Goal: Task Accomplishment & Management: Manage account settings

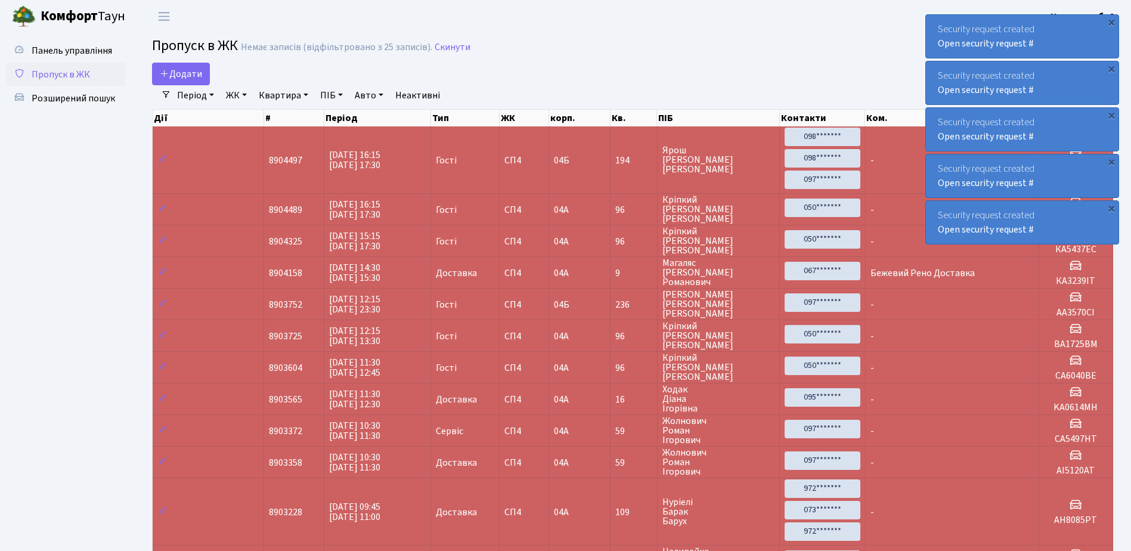
select select "25"
click at [1112, 20] on div "×" at bounding box center [1112, 22] width 12 height 12
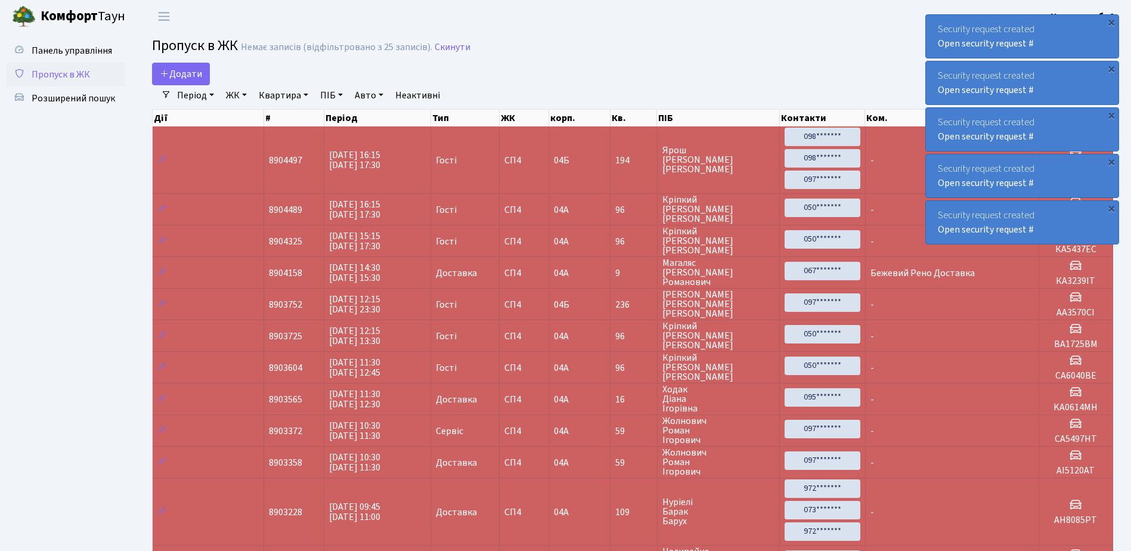
click at [1112, 20] on div "×" at bounding box center [1112, 22] width 12 height 12
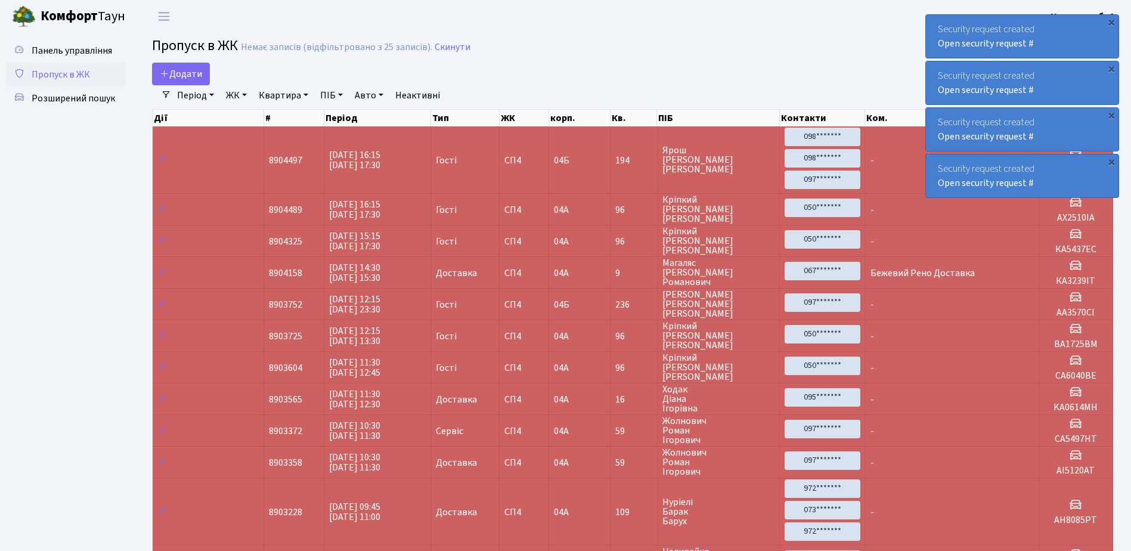
click at [1112, 20] on div "×" at bounding box center [1112, 22] width 12 height 12
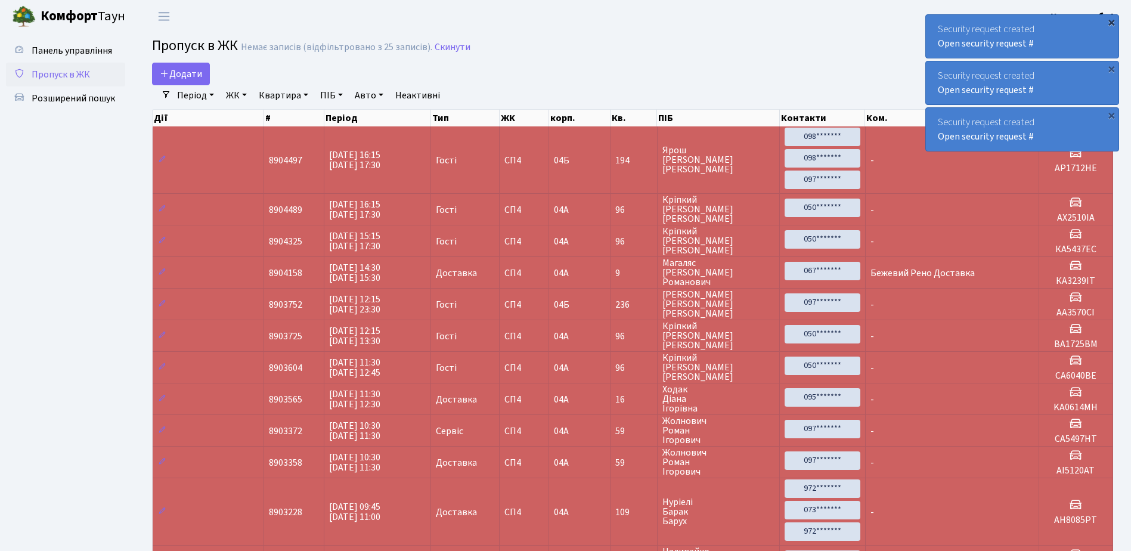
click at [1113, 21] on div "×" at bounding box center [1112, 22] width 12 height 12
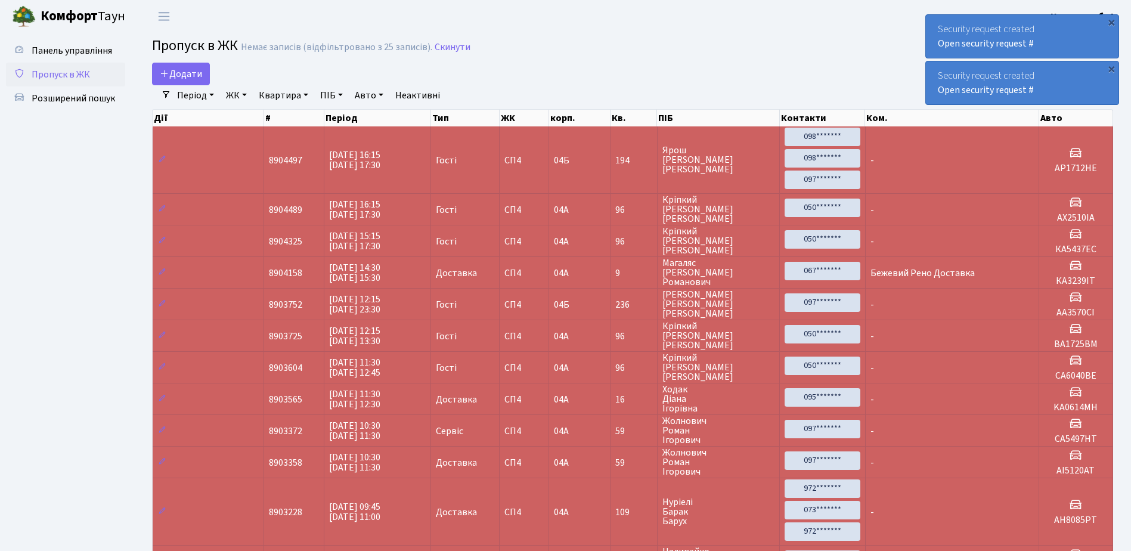
click at [1113, 21] on div "×" at bounding box center [1112, 22] width 12 height 12
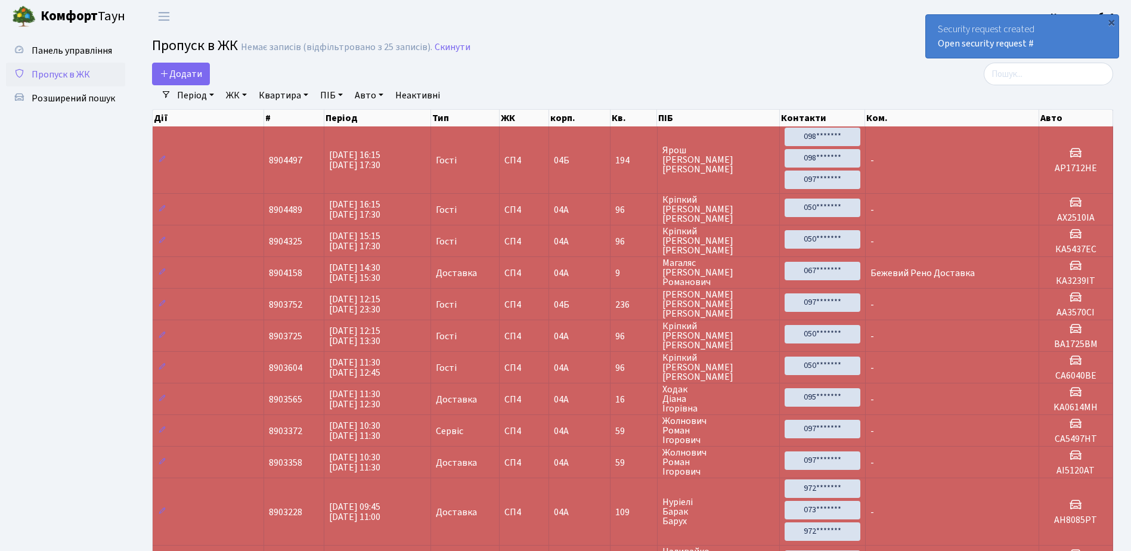
click at [1113, 21] on div "×" at bounding box center [1112, 22] width 12 height 12
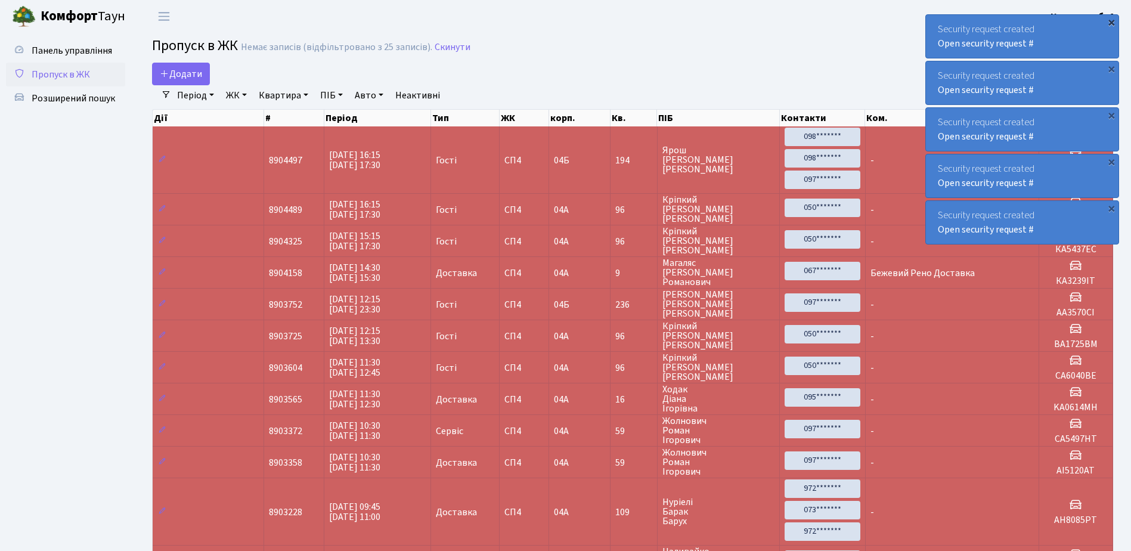
click at [1112, 21] on div "×" at bounding box center [1112, 22] width 12 height 12
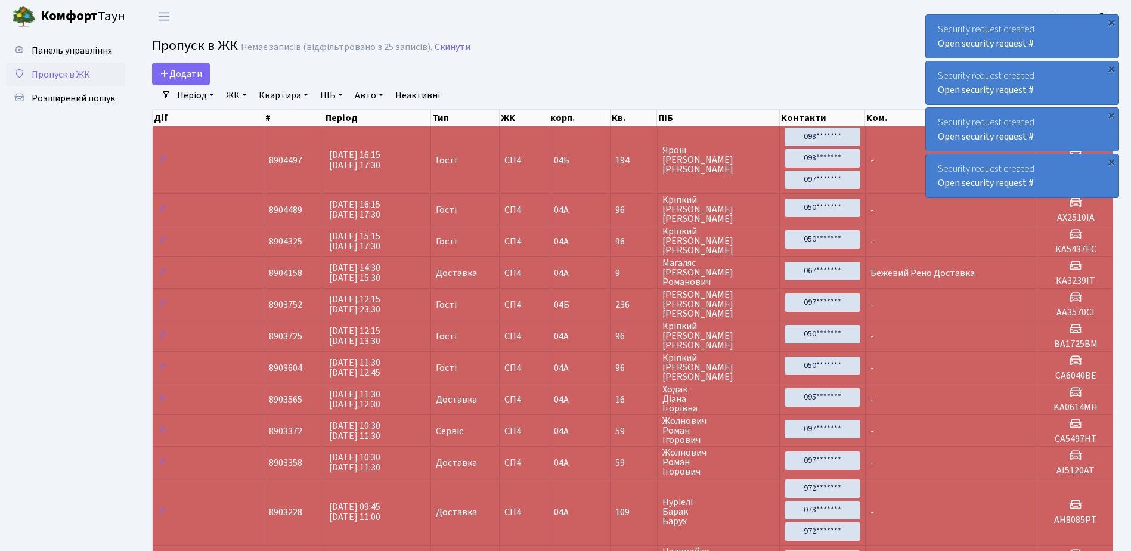
click at [1112, 21] on div "×" at bounding box center [1112, 22] width 12 height 12
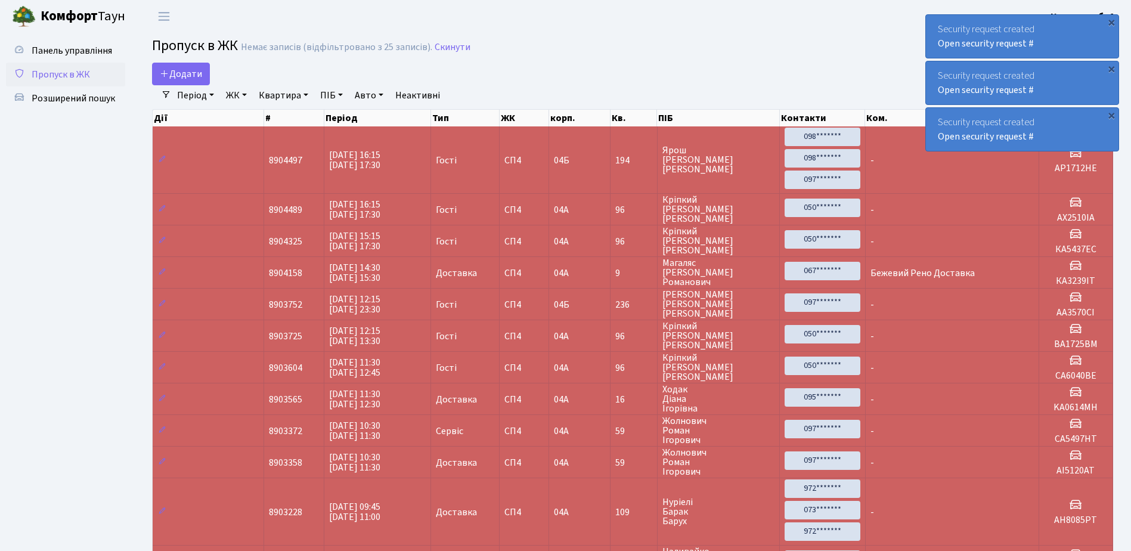
click at [1112, 21] on div "×" at bounding box center [1112, 22] width 12 height 12
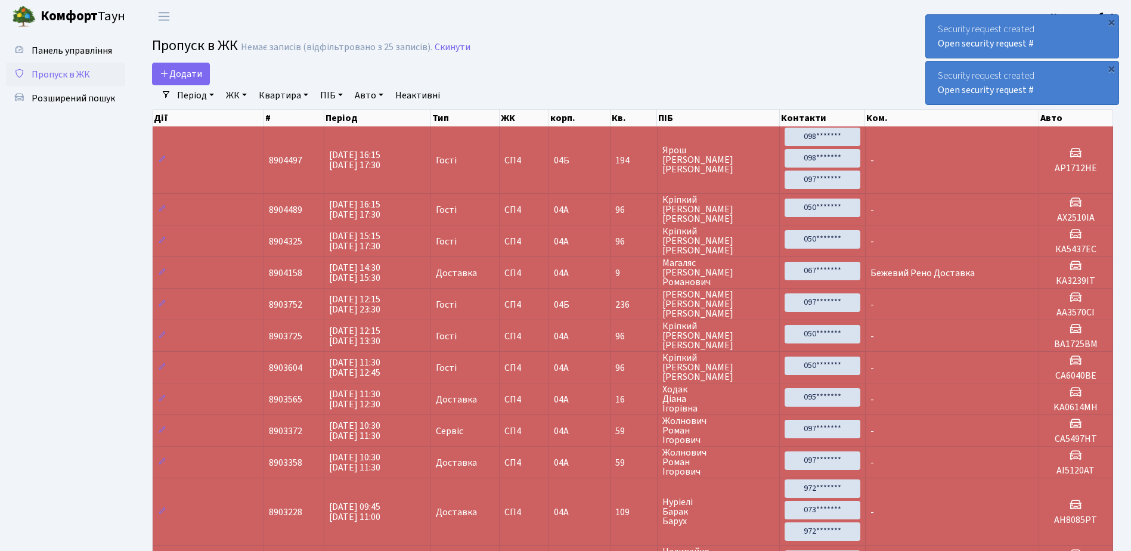
click at [1112, 21] on div "×" at bounding box center [1112, 22] width 12 height 12
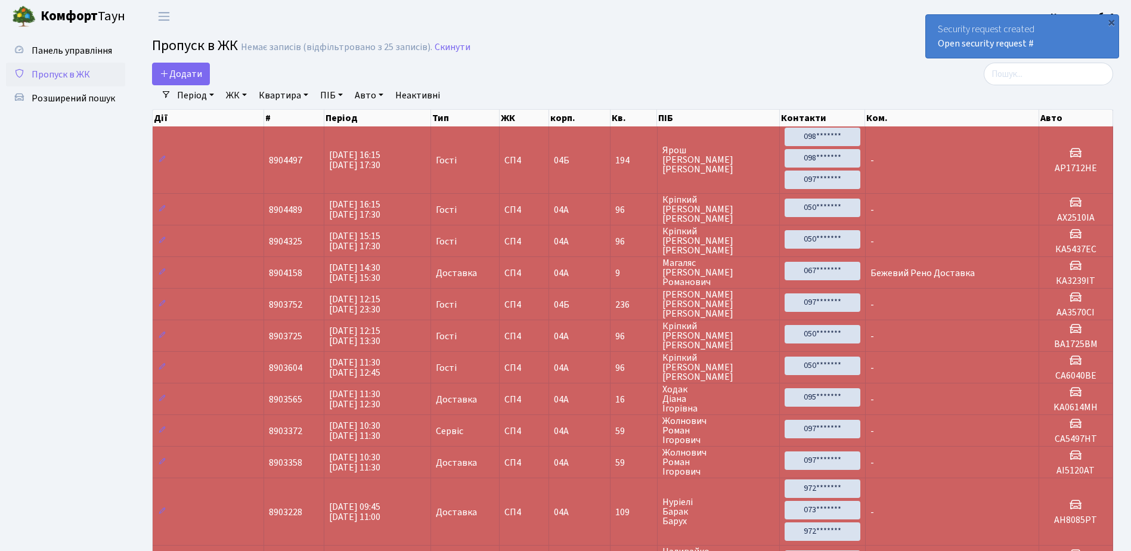
click at [1112, 21] on div "×" at bounding box center [1112, 22] width 12 height 12
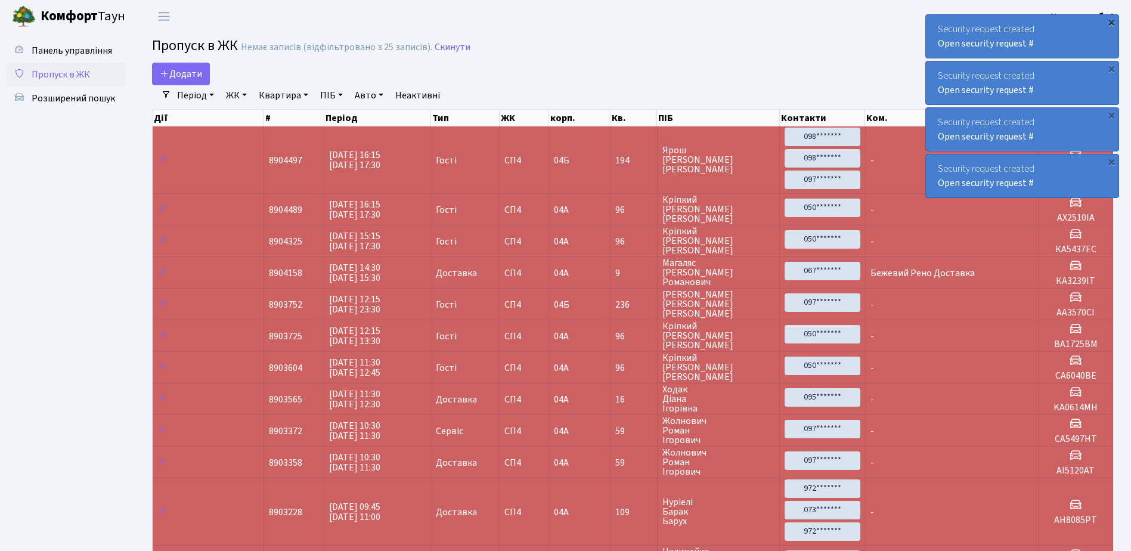
click at [1112, 21] on div "×" at bounding box center [1112, 22] width 12 height 12
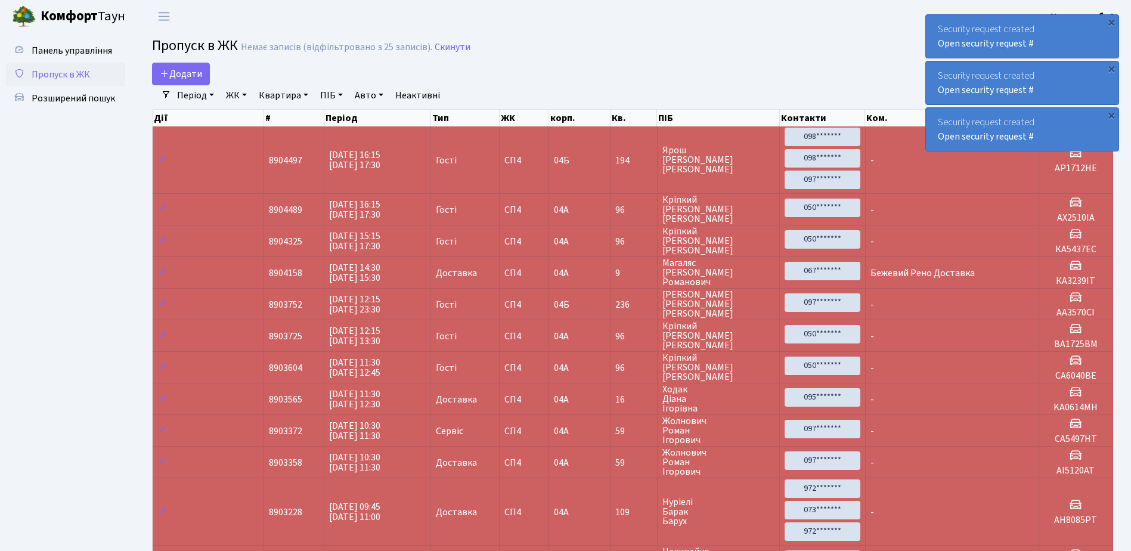
click at [1112, 21] on div "×" at bounding box center [1112, 22] width 12 height 12
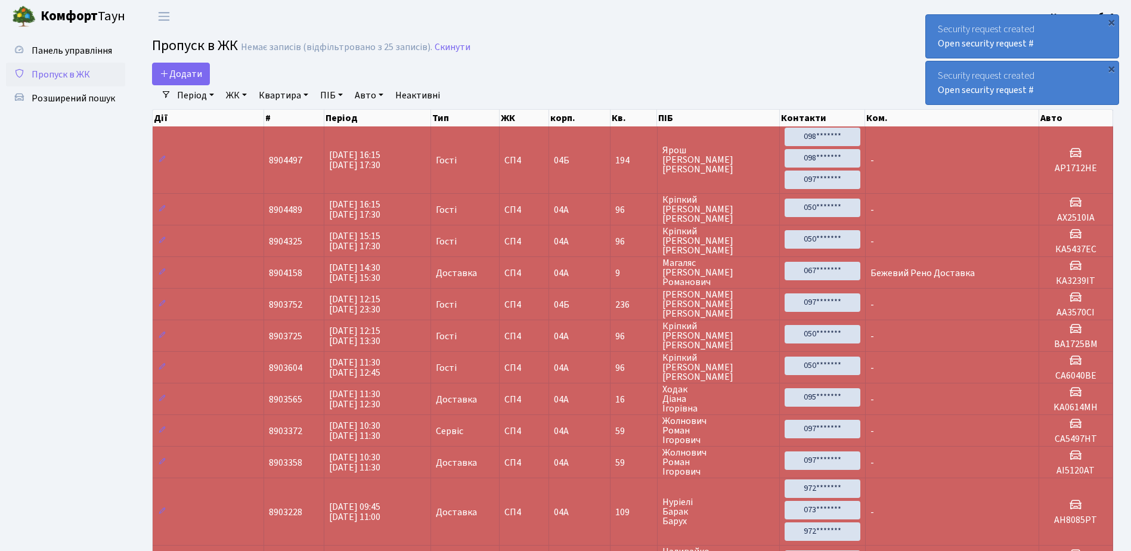
click at [1112, 21] on div "×" at bounding box center [1112, 22] width 12 height 12
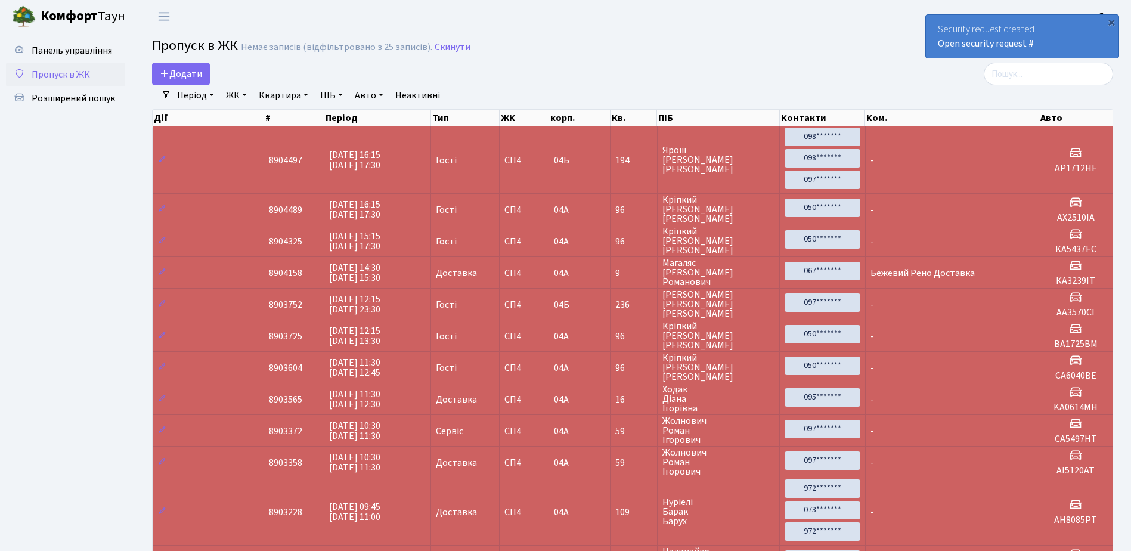
click at [1112, 21] on div "×" at bounding box center [1112, 22] width 12 height 12
